Goal: Complete application form: Complete application form

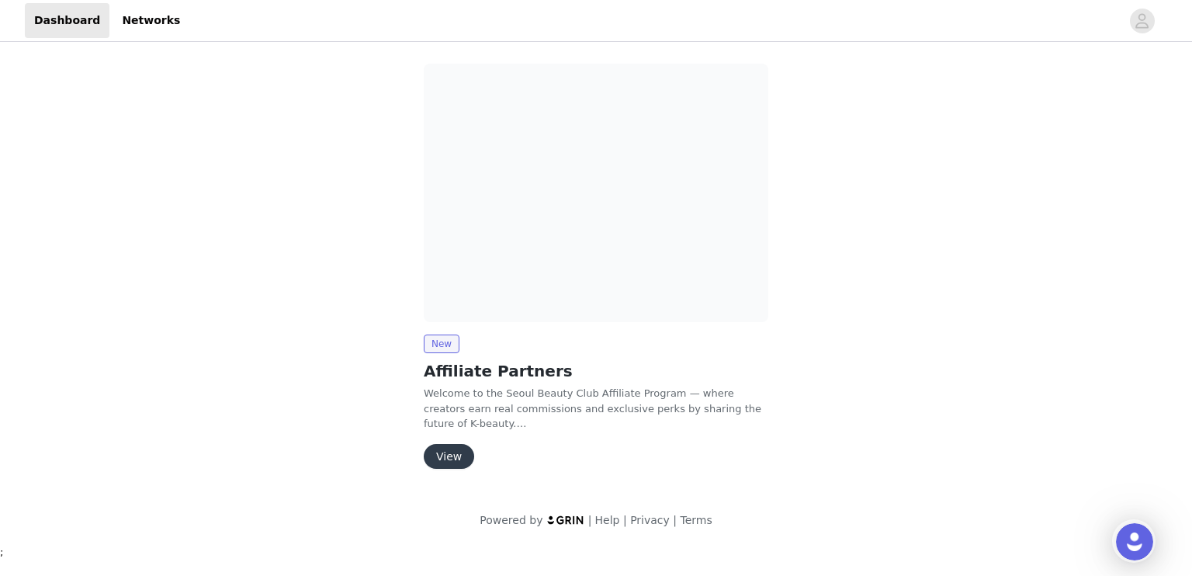
click at [447, 456] on button "View" at bounding box center [449, 456] width 50 height 25
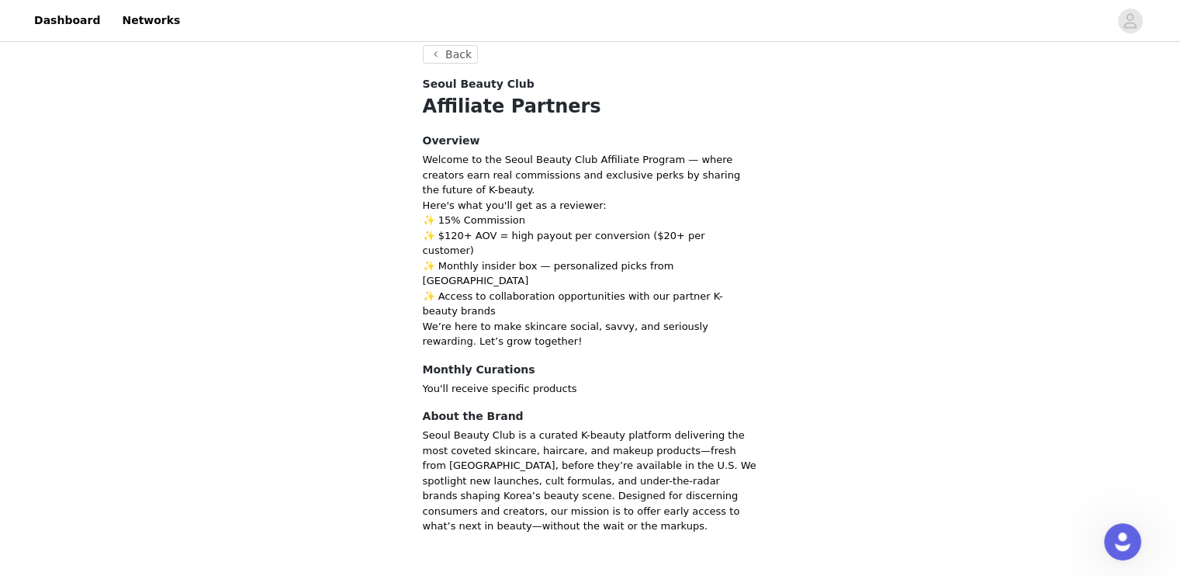
scroll to position [16, 0]
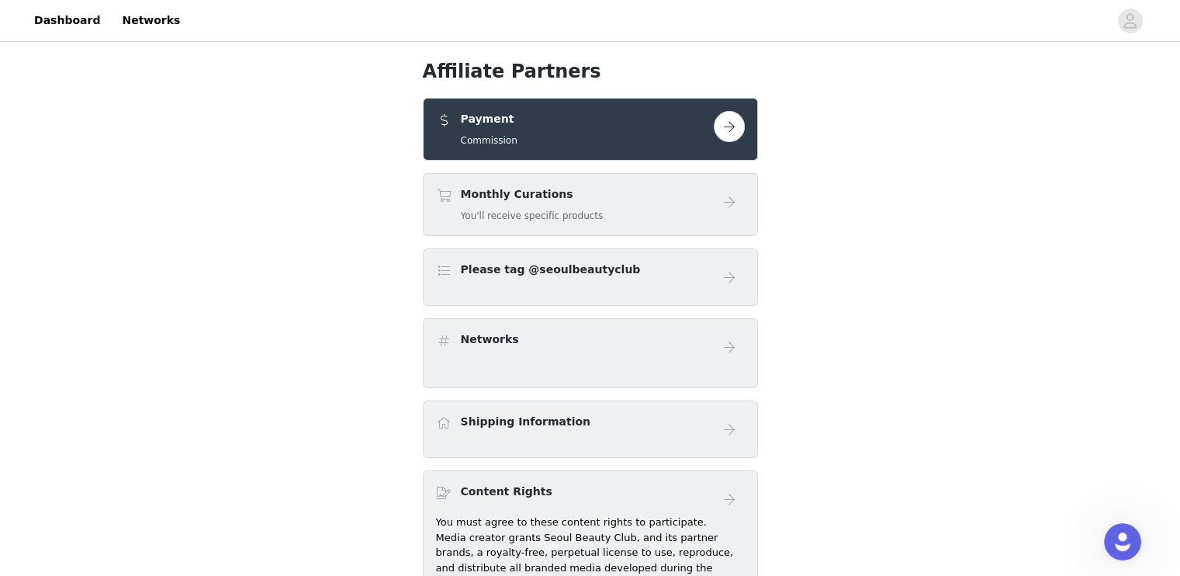
click at [729, 128] on button "button" at bounding box center [729, 126] width 31 height 31
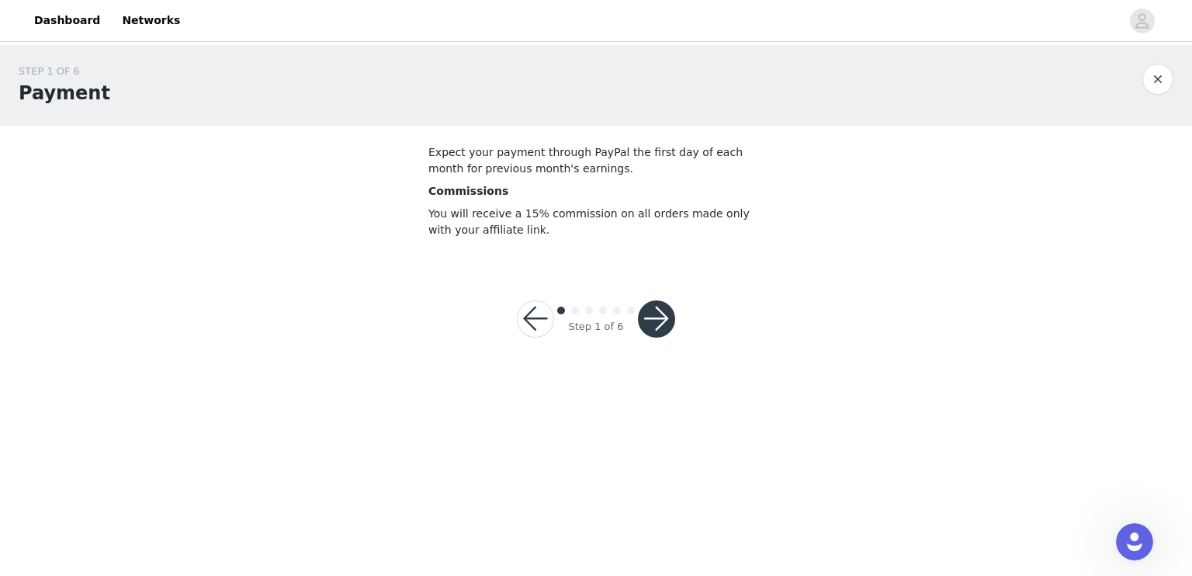
click at [661, 314] on button "button" at bounding box center [656, 318] width 37 height 37
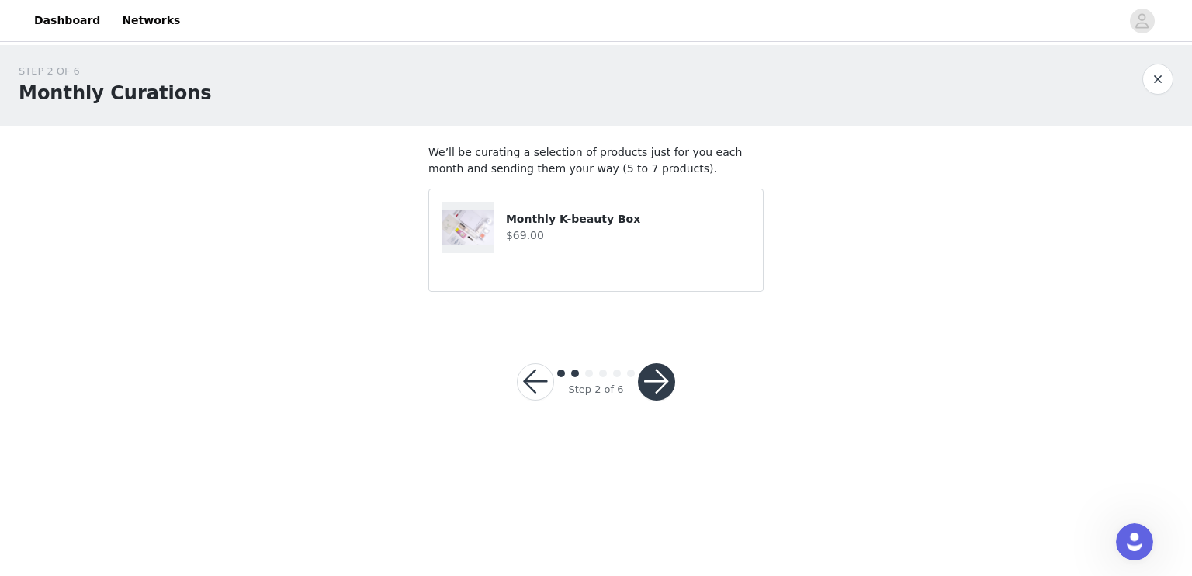
click at [658, 389] on button "button" at bounding box center [656, 381] width 37 height 37
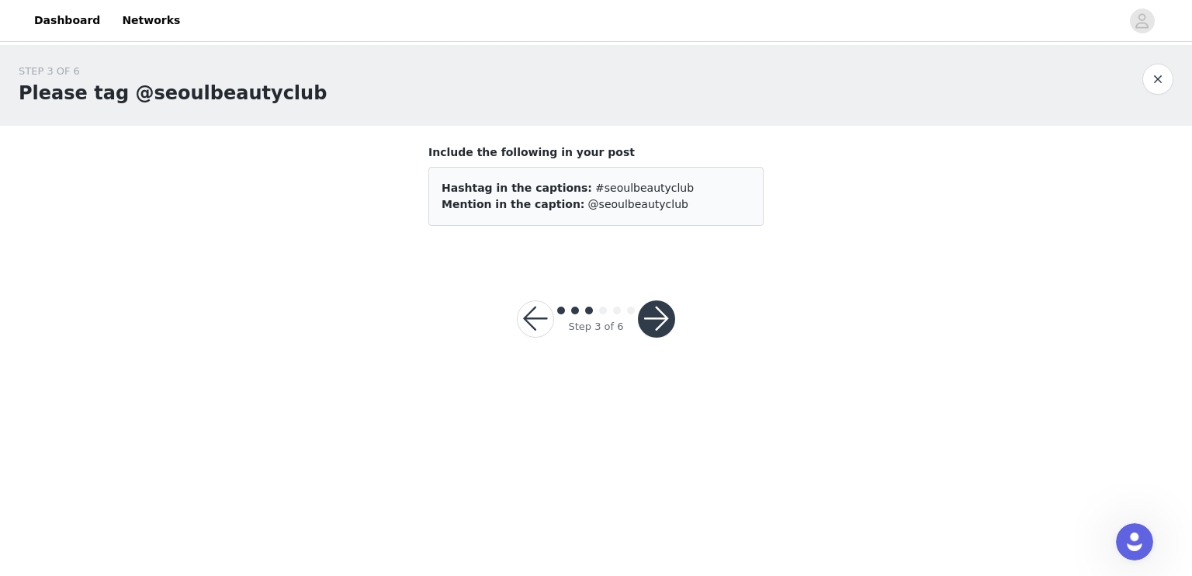
click at [653, 308] on button "button" at bounding box center [656, 318] width 37 height 37
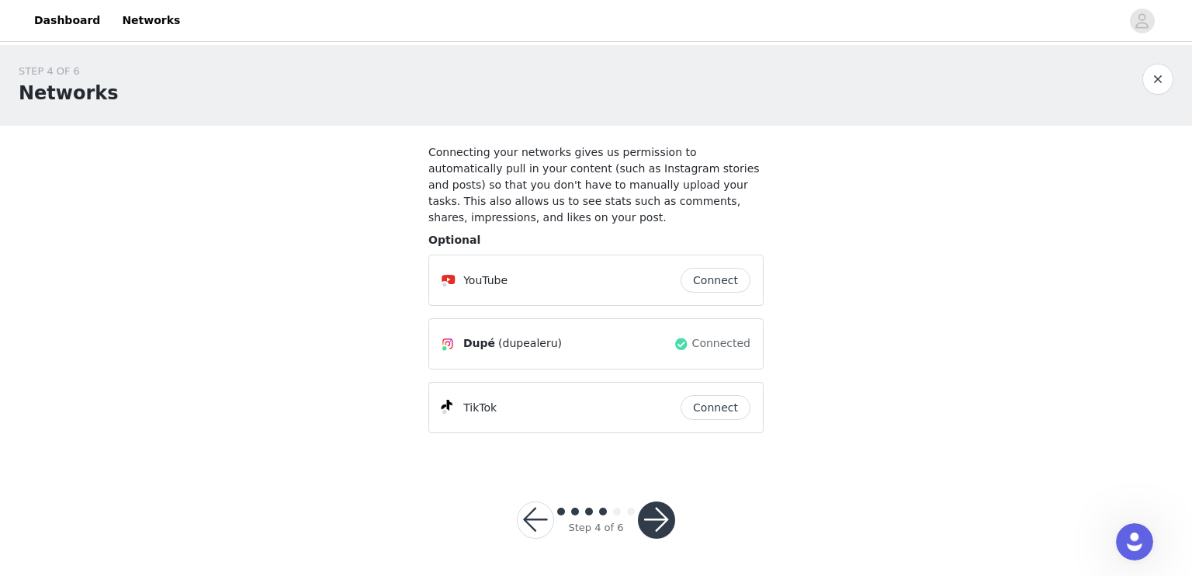
click at [715, 395] on button "Connect" at bounding box center [716, 407] width 70 height 25
click at [662, 503] on button "button" at bounding box center [656, 519] width 37 height 37
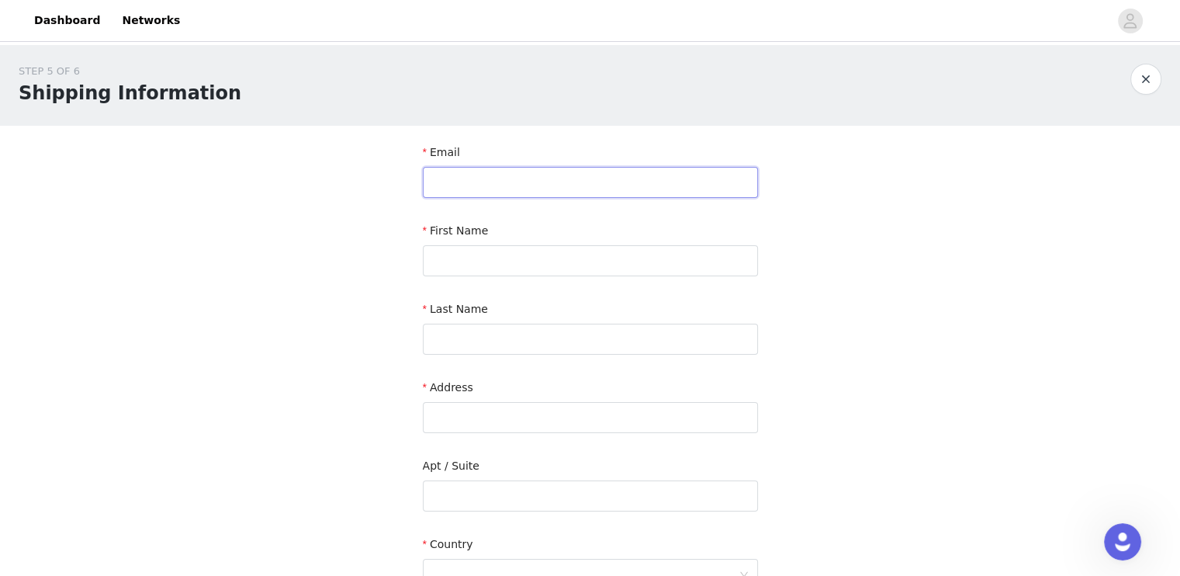
click at [462, 177] on input "text" at bounding box center [590, 182] width 335 height 31
type input "[EMAIL_ADDRESS][DOMAIN_NAME]"
drag, startPoint x: 354, startPoint y: 227, endPoint x: 374, endPoint y: 215, distance: 23.7
click at [354, 227] on div "STEP 5 OF 6 Shipping Information Email [EMAIL_ADDRESS][DOMAIN_NAME] First Name …" at bounding box center [590, 456] width 1180 height 823
click at [466, 258] on input "text" at bounding box center [590, 260] width 335 height 31
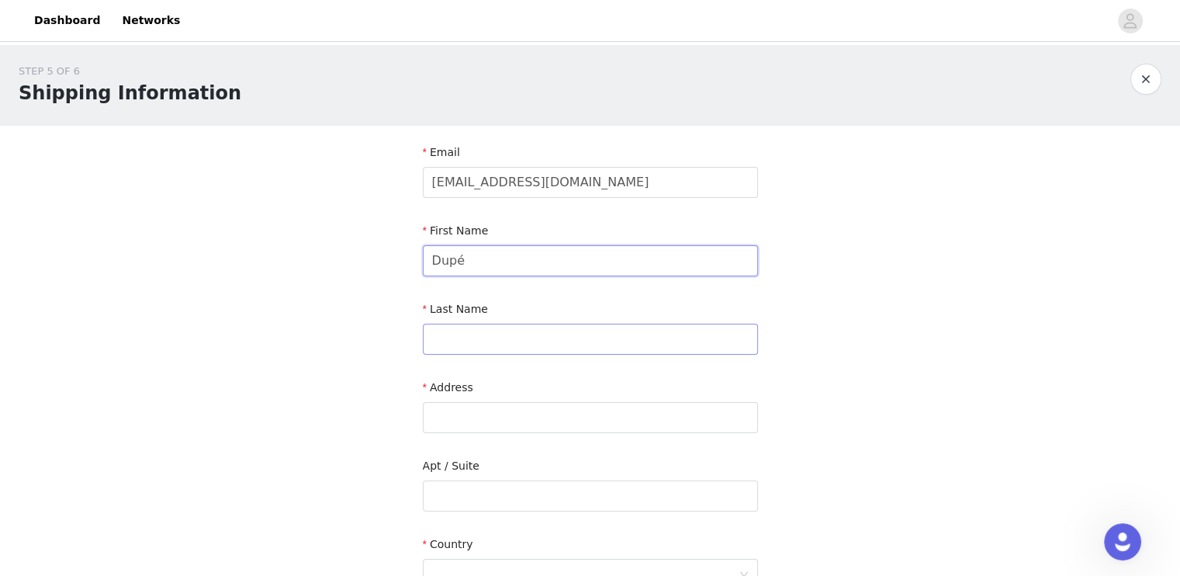
type input "Dupé"
click at [435, 336] on input "text" at bounding box center [590, 339] width 335 height 31
type input "Aleru"
type input "[STREET_ADDRESS]"
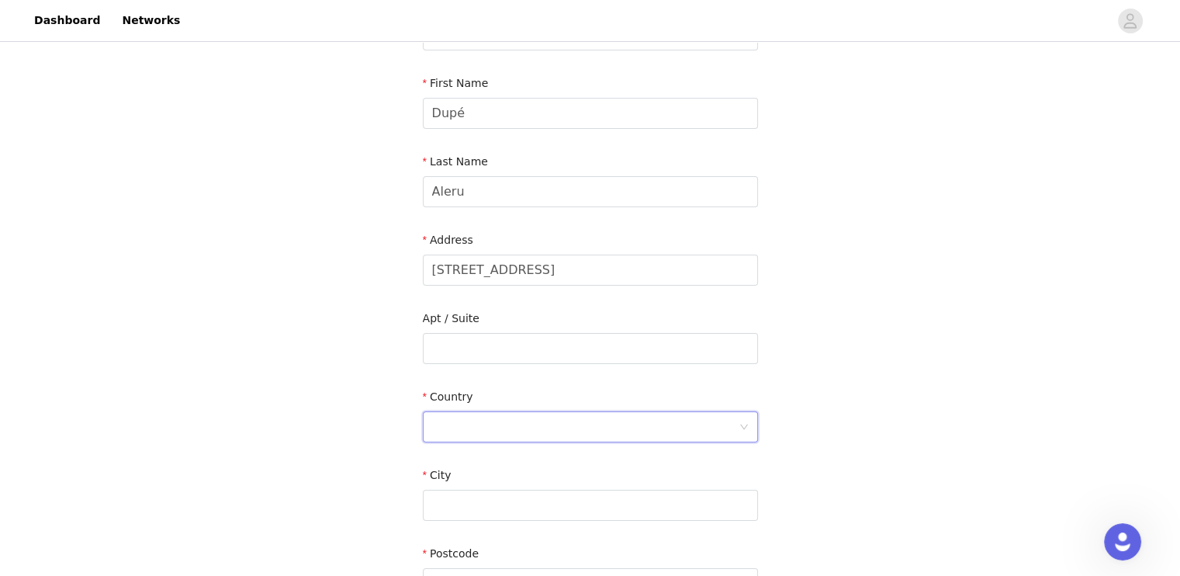
scroll to position [246, 0]
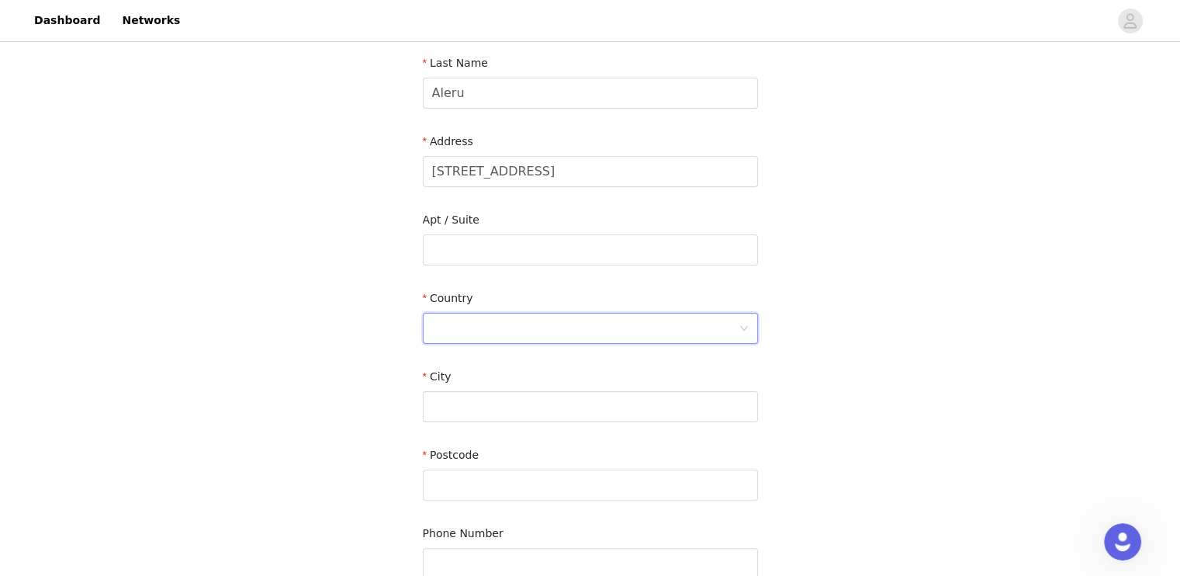
click at [498, 329] on div at bounding box center [585, 327] width 307 height 29
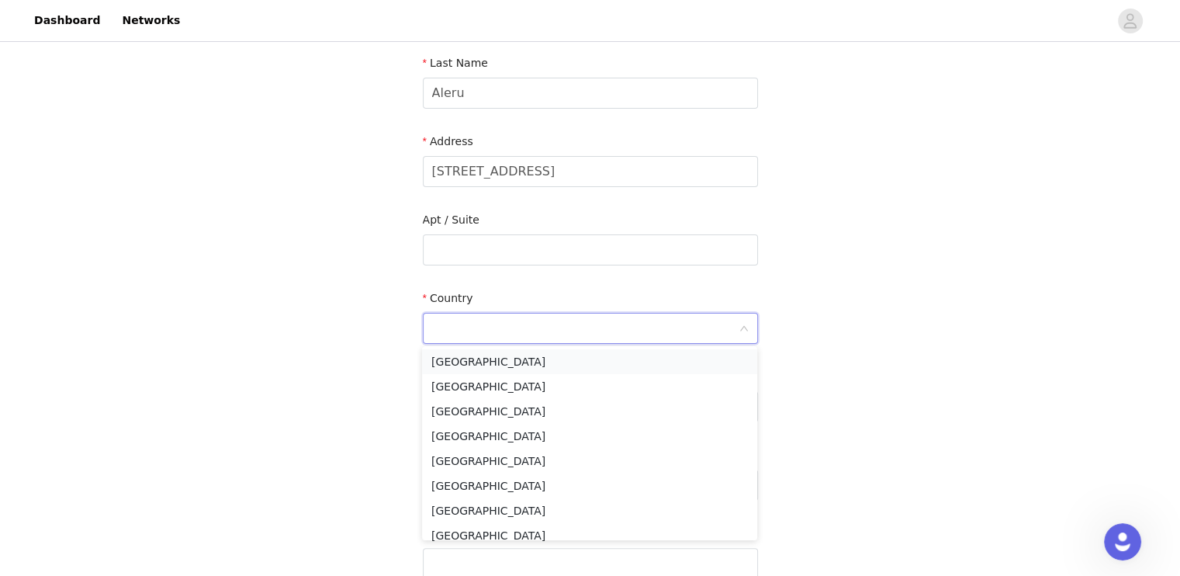
click at [473, 359] on li "[GEOGRAPHIC_DATA]" at bounding box center [589, 361] width 335 height 25
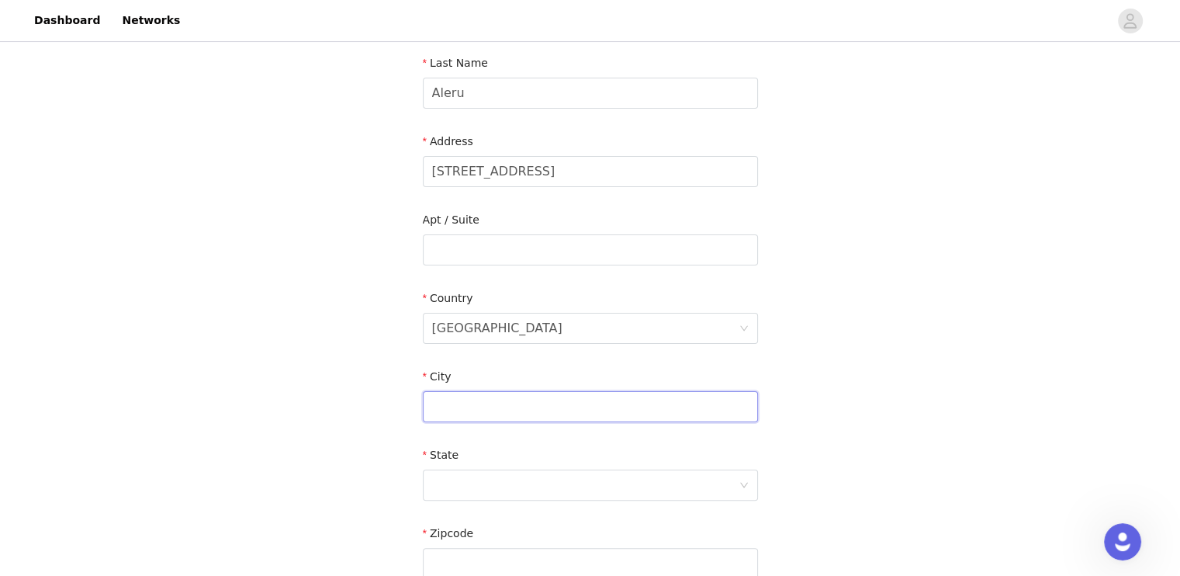
click at [449, 395] on input "text" at bounding box center [590, 406] width 335 height 31
type input "Chowchilla"
click at [462, 491] on div at bounding box center [585, 484] width 307 height 29
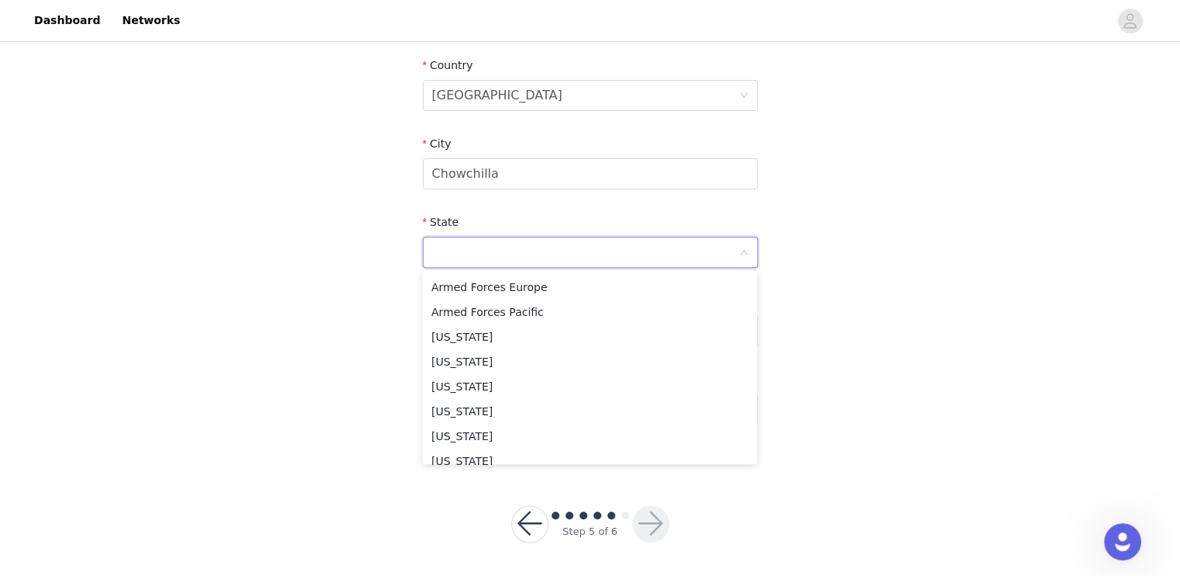
scroll to position [155, 0]
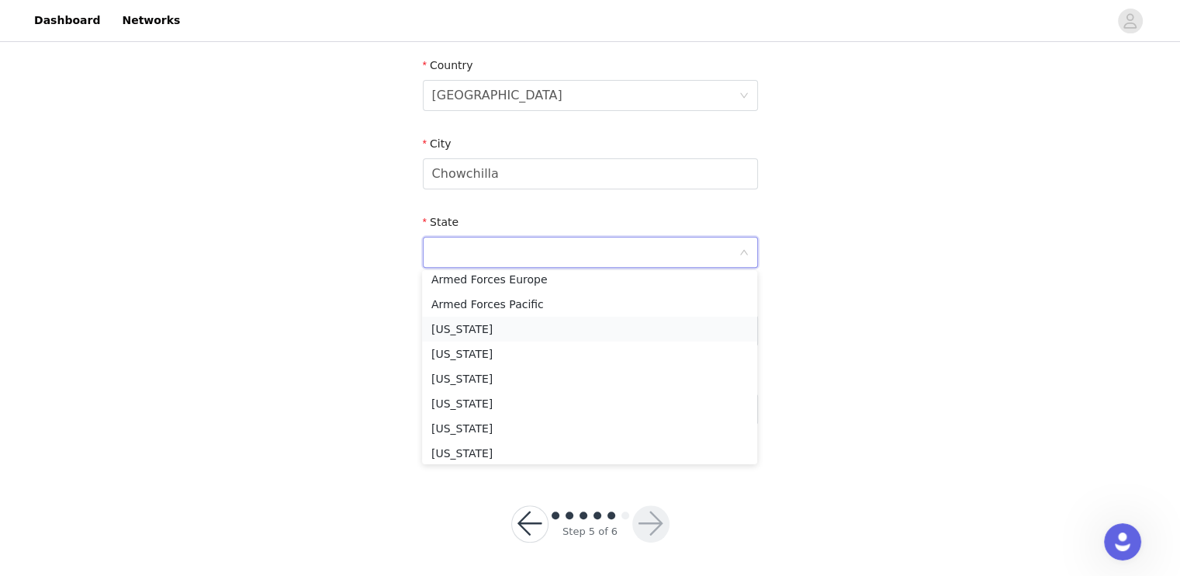
click at [466, 324] on li "[US_STATE]" at bounding box center [589, 329] width 335 height 25
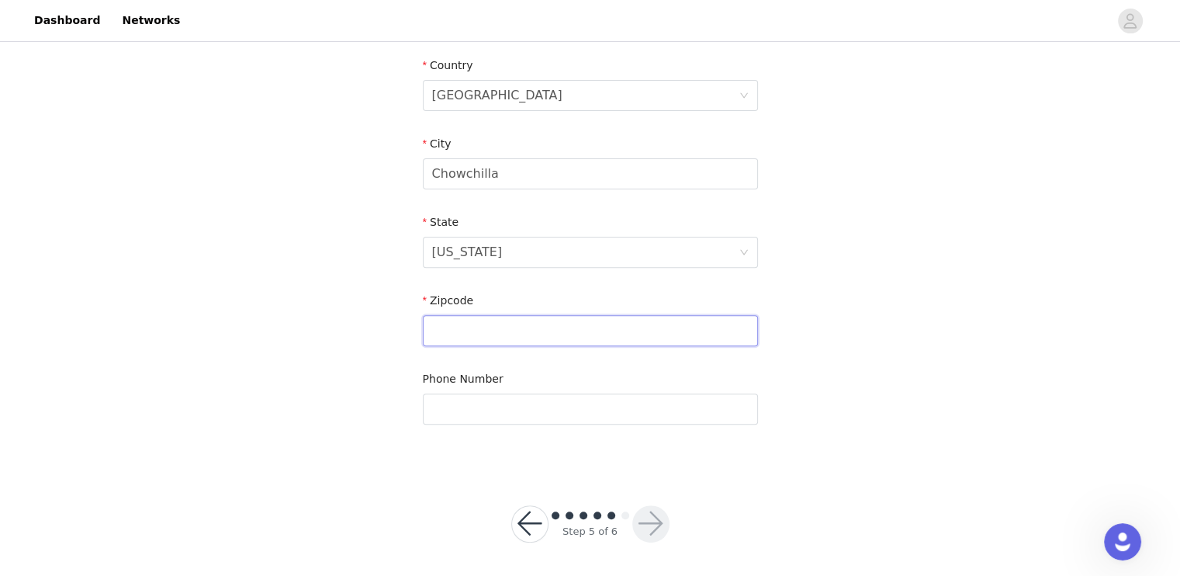
click at [483, 333] on input "text" at bounding box center [590, 330] width 335 height 31
type input "93610"
click at [320, 348] on div "STEP 5 OF 6 Shipping Information Email [EMAIL_ADDRESS][DOMAIN_NAME] First Name …" at bounding box center [590, 17] width 1180 height 902
click at [515, 407] on input "text" at bounding box center [590, 408] width 335 height 31
type input "5625066800"
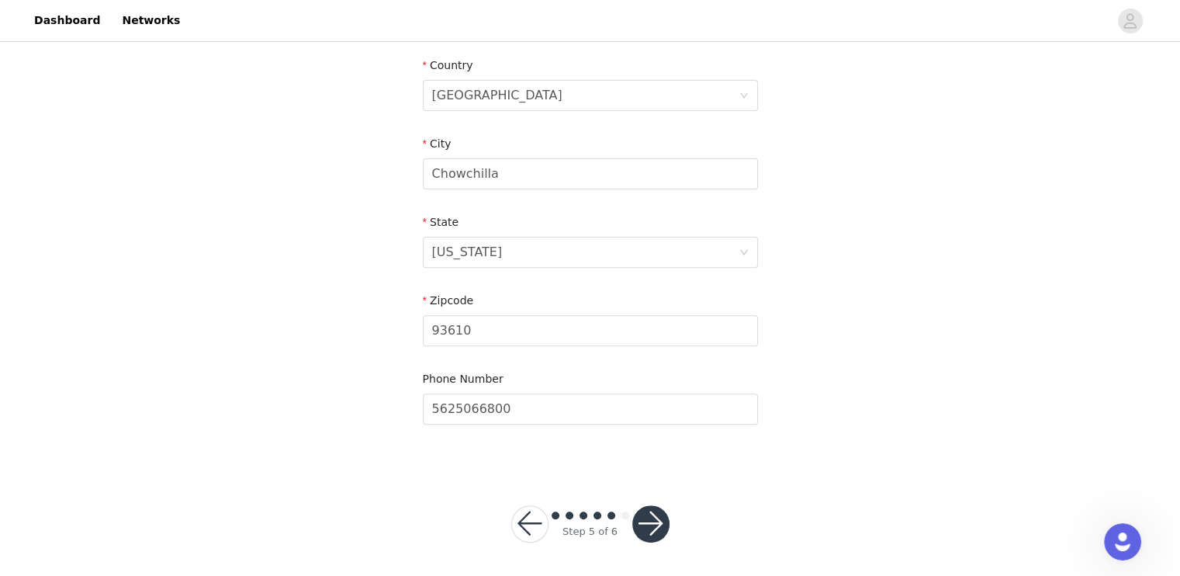
click at [243, 329] on div "STEP 5 OF 6 Shipping Information Email [EMAIL_ADDRESS][DOMAIN_NAME] First Name …" at bounding box center [590, 17] width 1180 height 902
click at [655, 511] on button "button" at bounding box center [650, 520] width 37 height 37
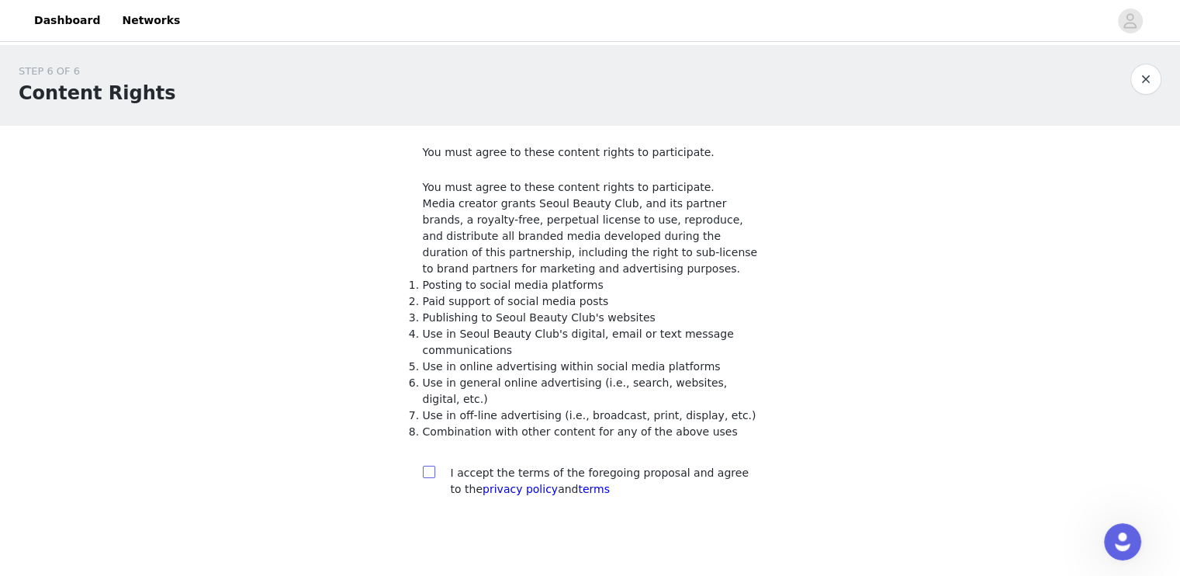
click at [428, 466] on input "checkbox" at bounding box center [428, 471] width 11 height 11
checkbox input "true"
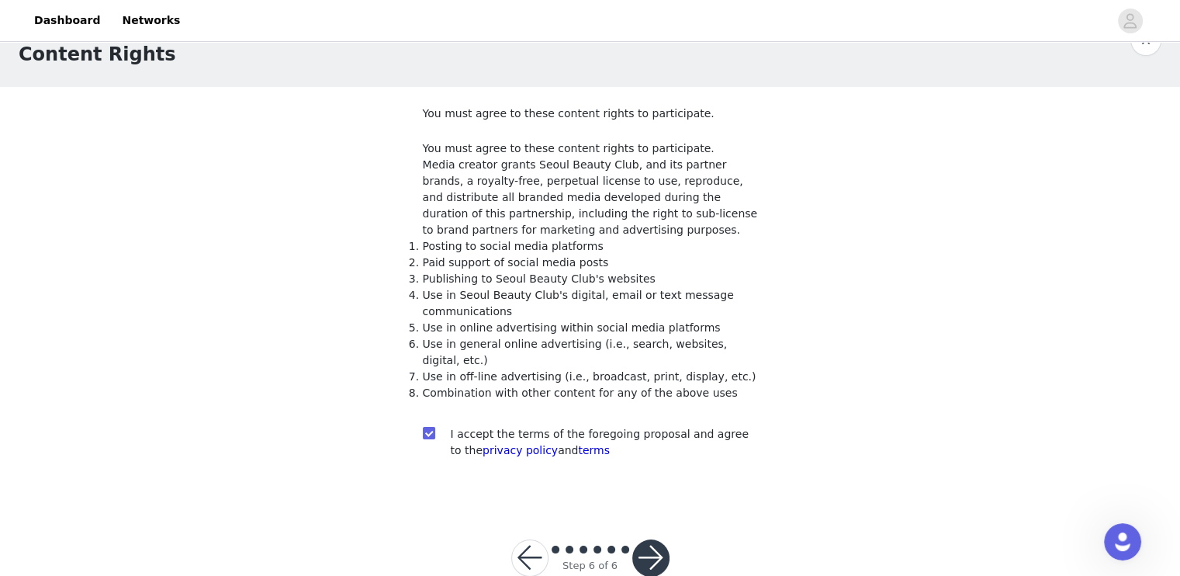
scroll to position [60, 0]
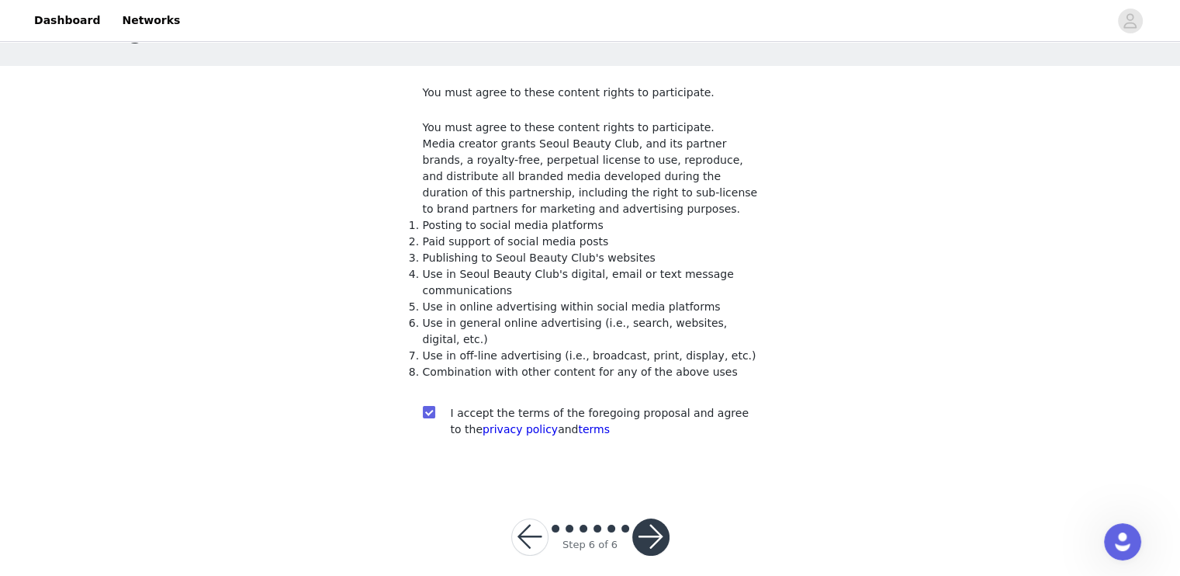
click at [649, 519] on button "button" at bounding box center [650, 536] width 37 height 37
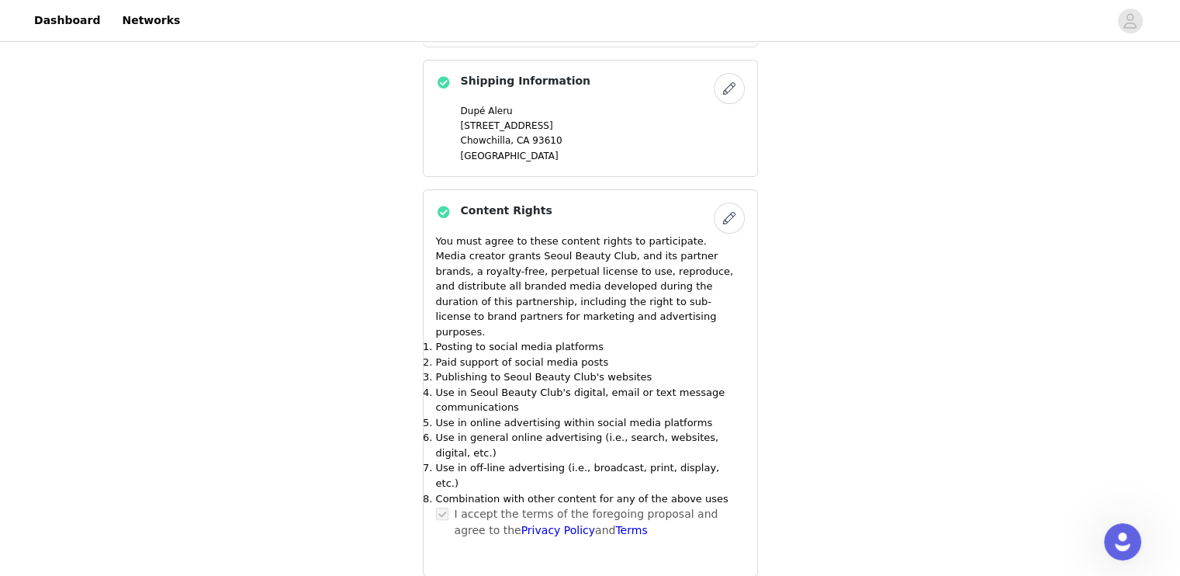
scroll to position [570, 0]
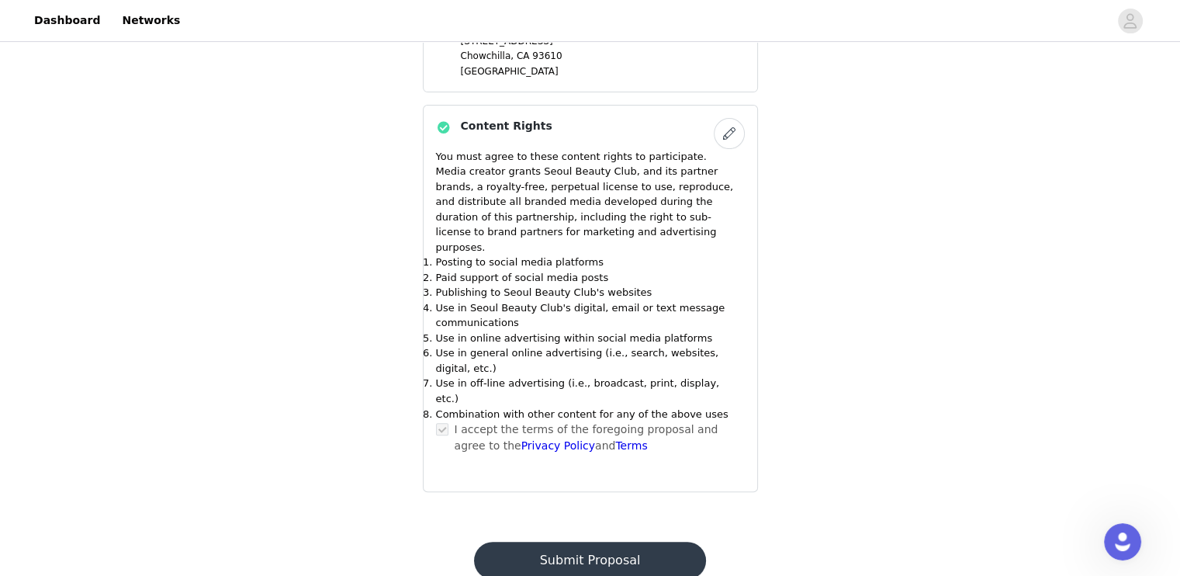
click at [580, 542] on button "Submit Proposal" at bounding box center [590, 560] width 232 height 37
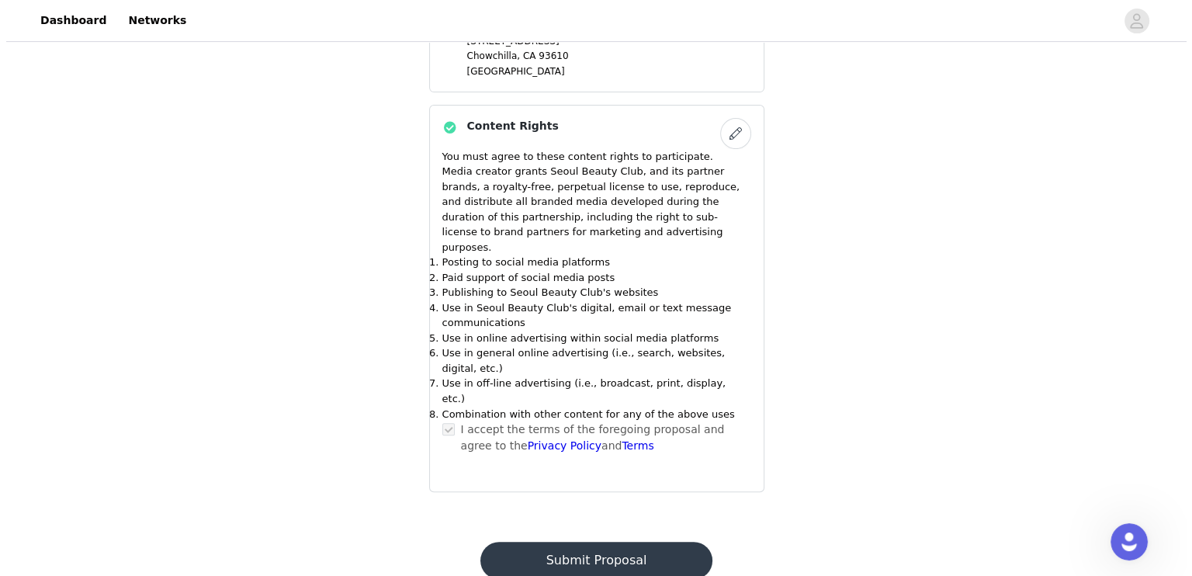
scroll to position [0, 0]
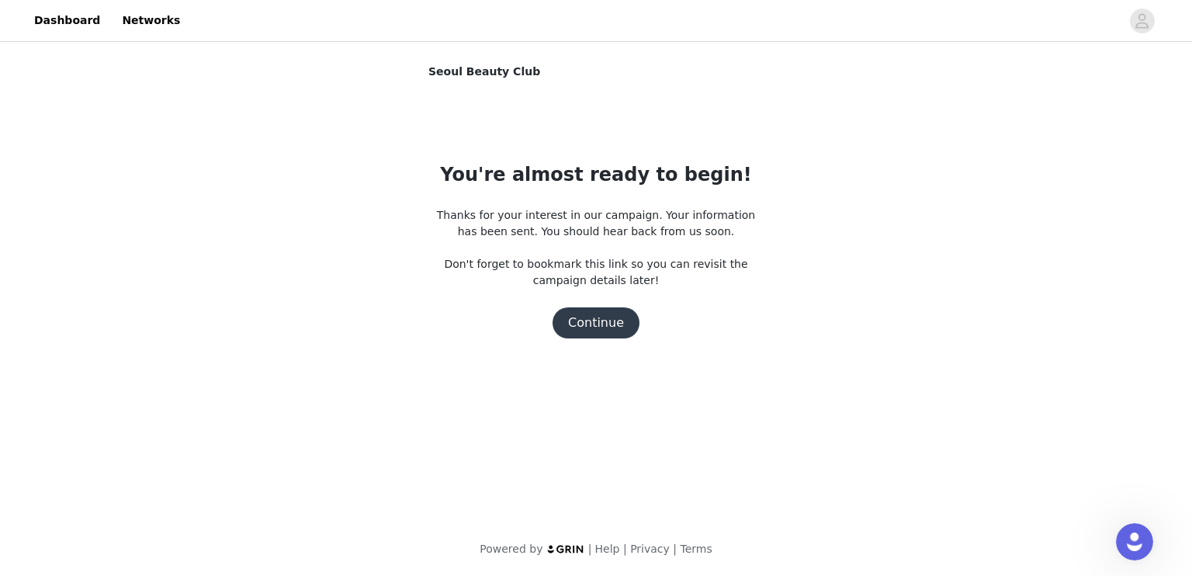
click at [595, 327] on button "Continue" at bounding box center [596, 322] width 87 height 31
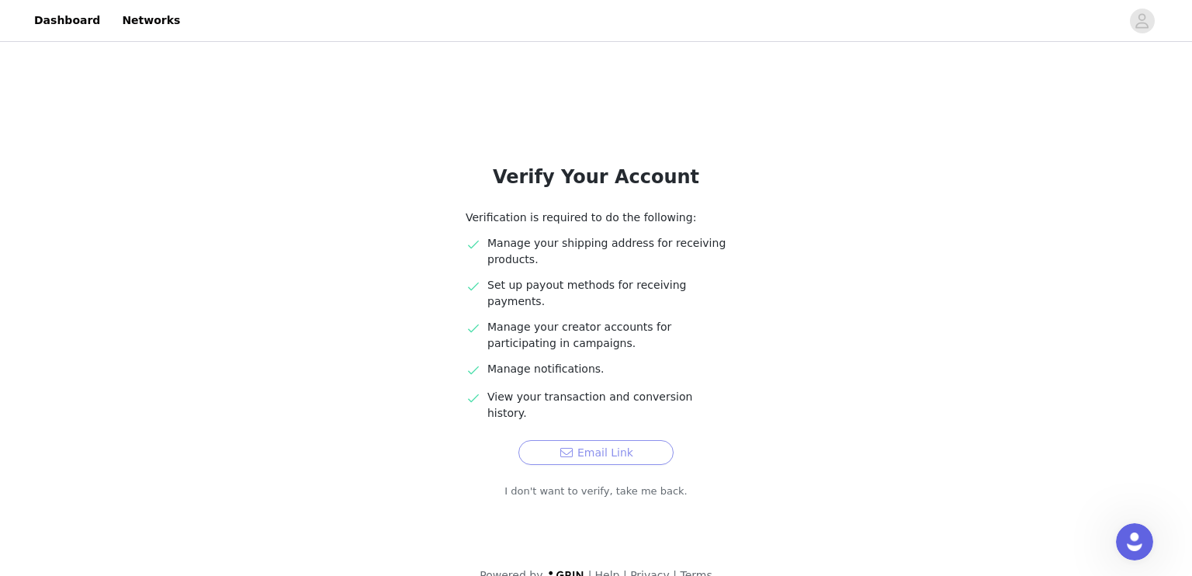
click at [619, 440] on button "Email Link" at bounding box center [595, 452] width 155 height 25
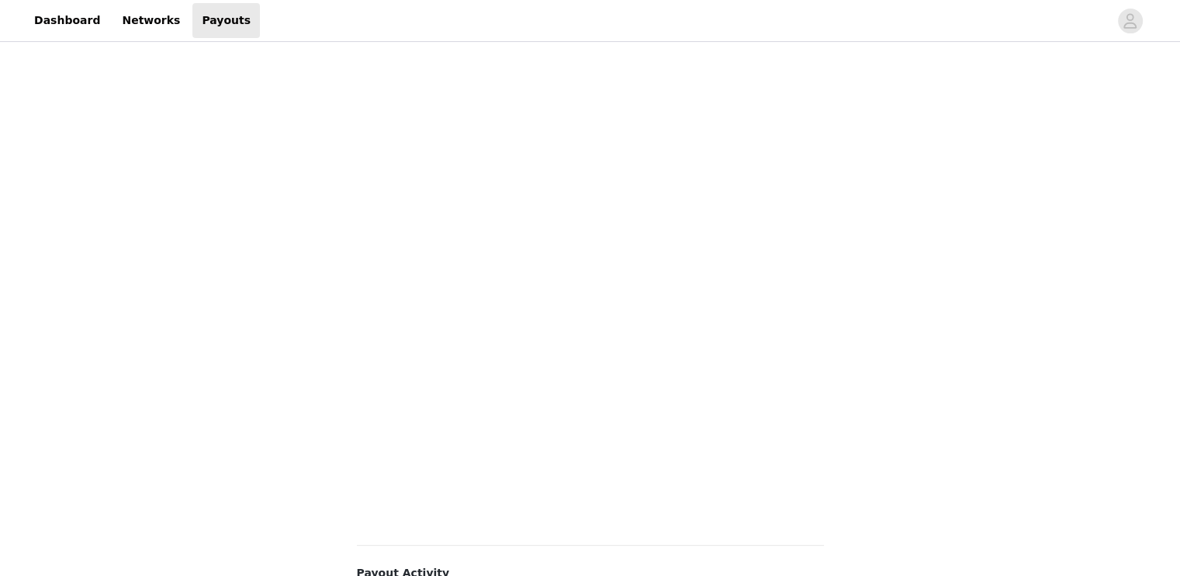
scroll to position [388, 0]
click at [231, 351] on div "Payouts View your payment related transactions. Payout Activity View and track …" at bounding box center [590, 280] width 1180 height 1246
